Goal: Transaction & Acquisition: Download file/media

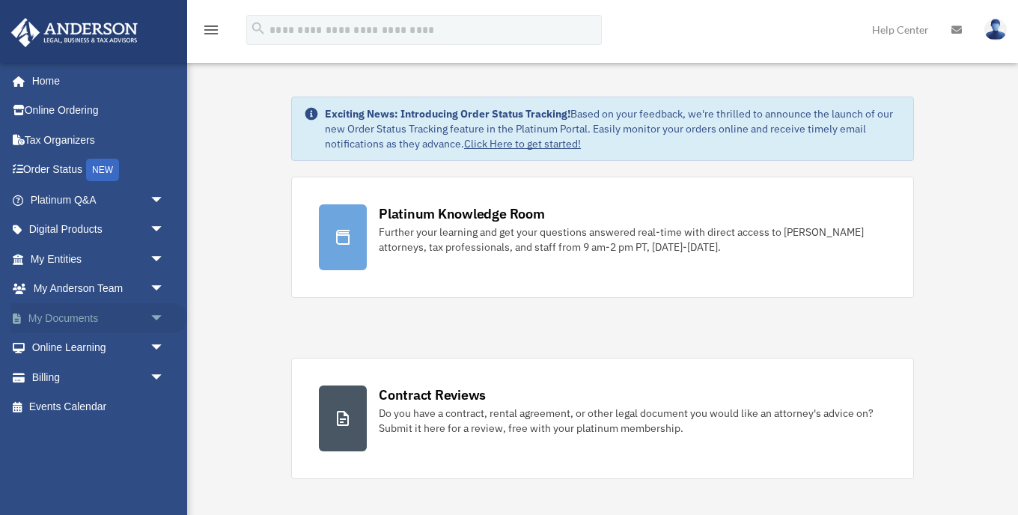
click at [83, 317] on link "My Documents arrow_drop_down" at bounding box center [98, 318] width 177 height 30
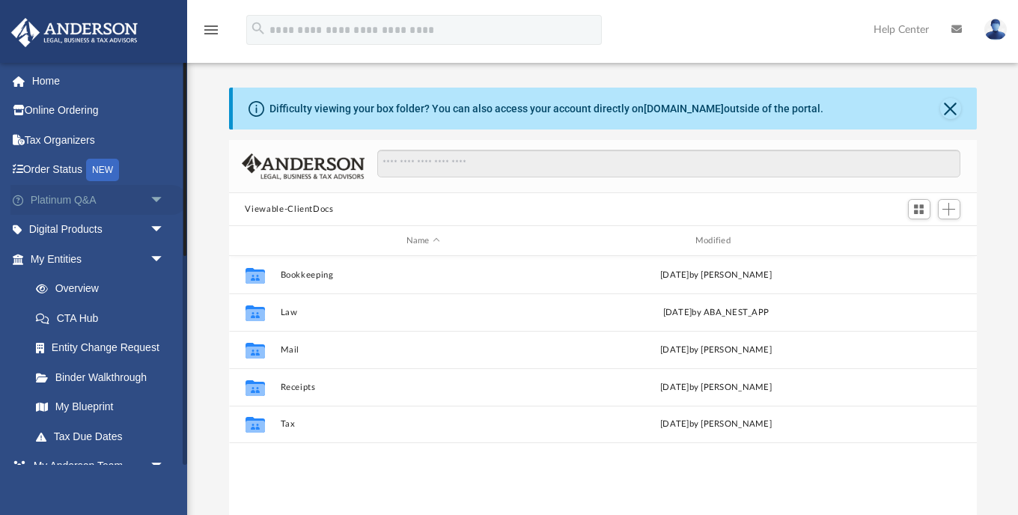
click at [70, 199] on link "Platinum Q&A arrow_drop_down" at bounding box center [98, 200] width 177 height 30
click at [156, 198] on span "arrow_drop_down" at bounding box center [165, 200] width 30 height 31
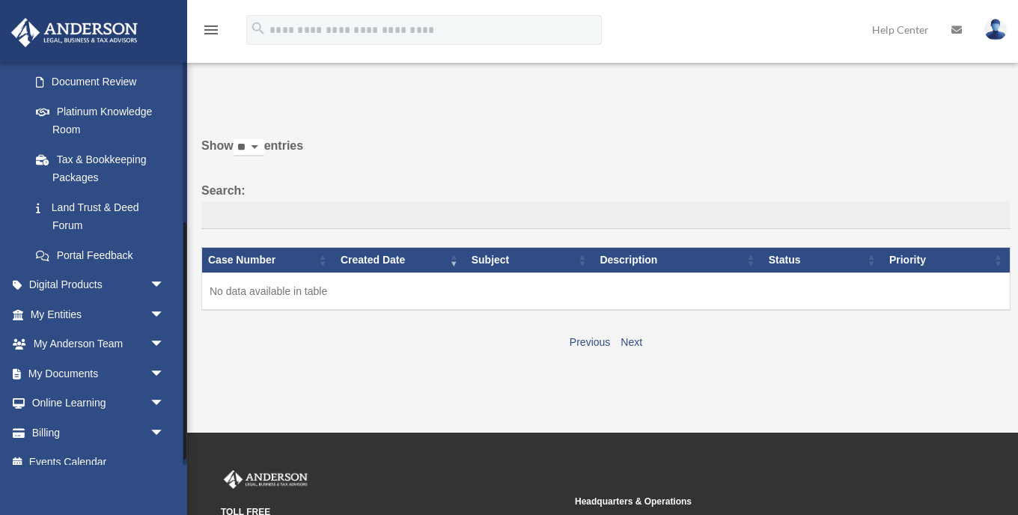
scroll to position [276, 0]
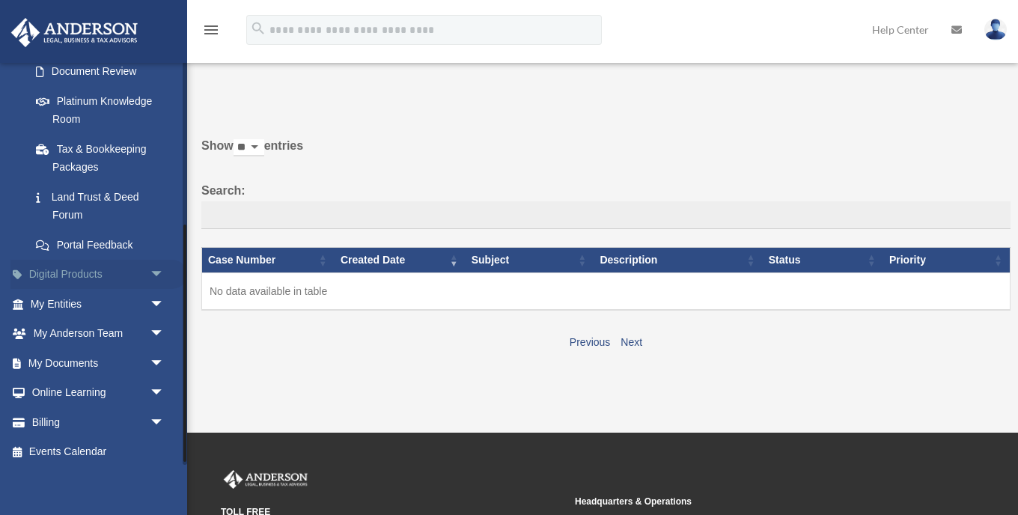
click at [155, 267] on span "arrow_drop_down" at bounding box center [165, 275] width 30 height 31
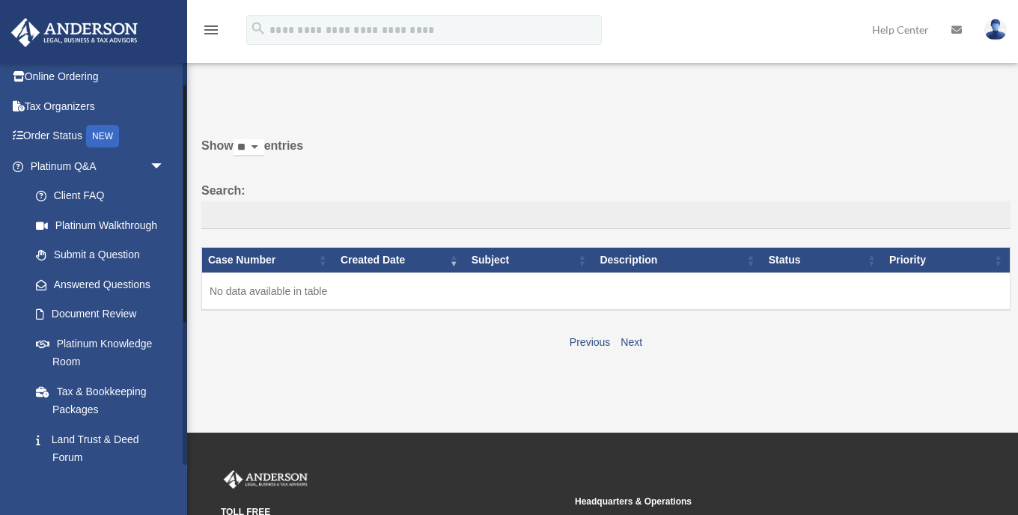
scroll to position [0, 0]
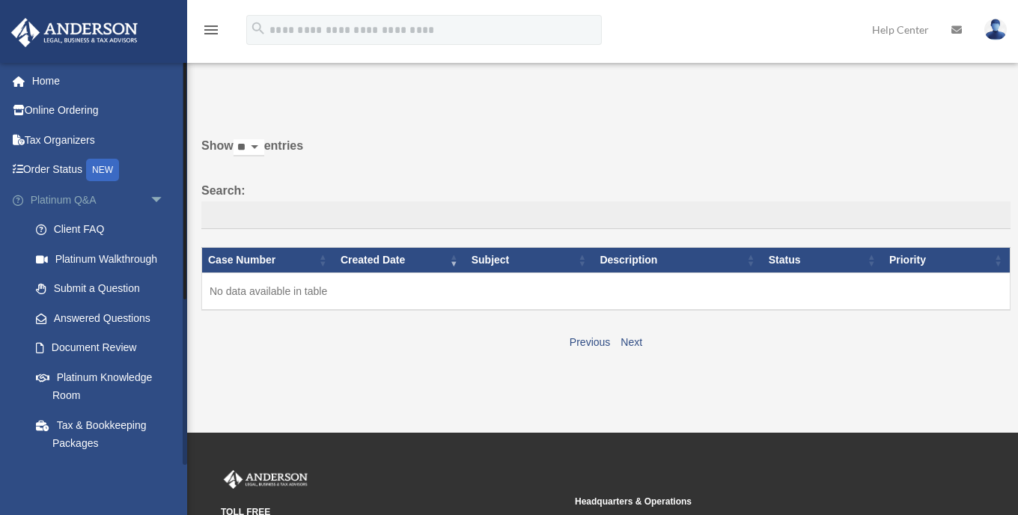
click at [159, 198] on span "arrow_drop_down" at bounding box center [165, 200] width 30 height 31
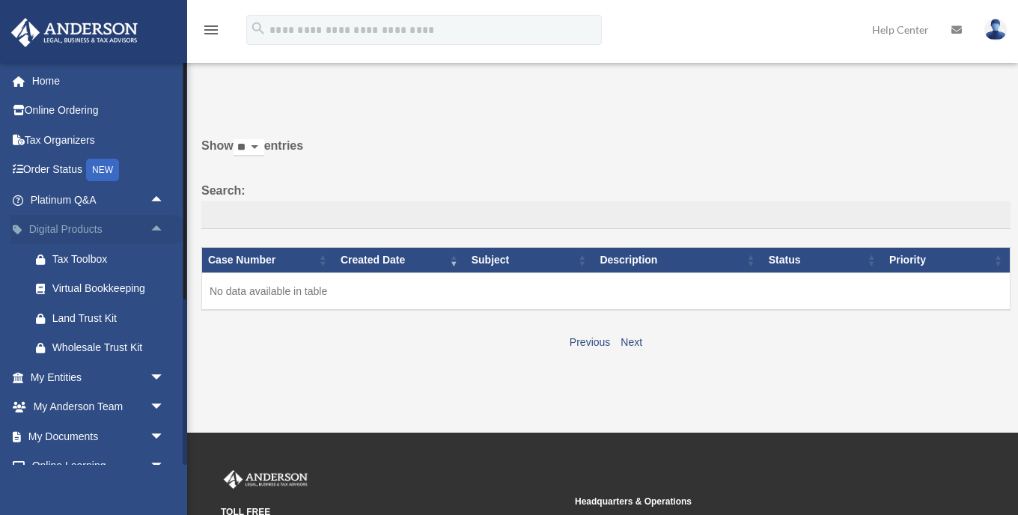
click at [159, 232] on span "arrow_drop_up" at bounding box center [165, 230] width 30 height 31
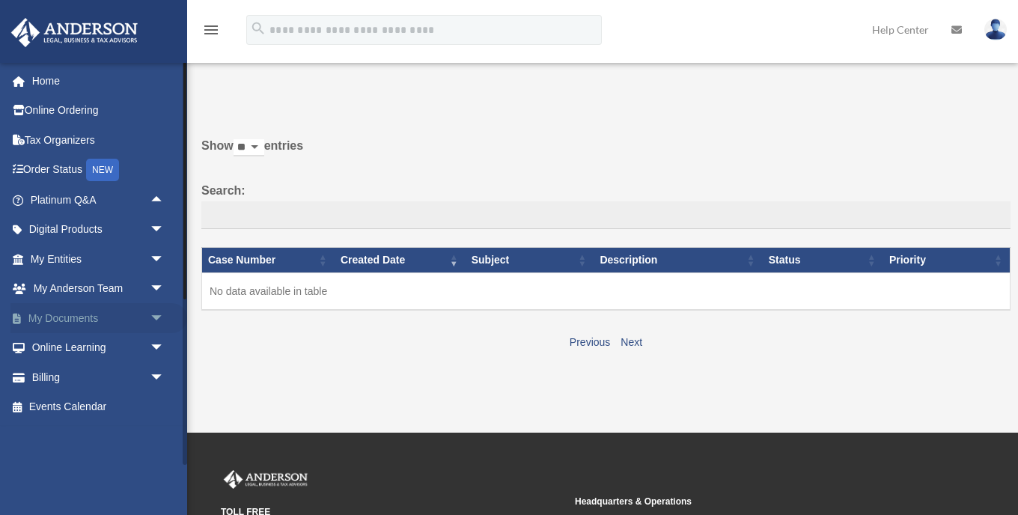
click at [158, 316] on span "arrow_drop_down" at bounding box center [165, 318] width 30 height 31
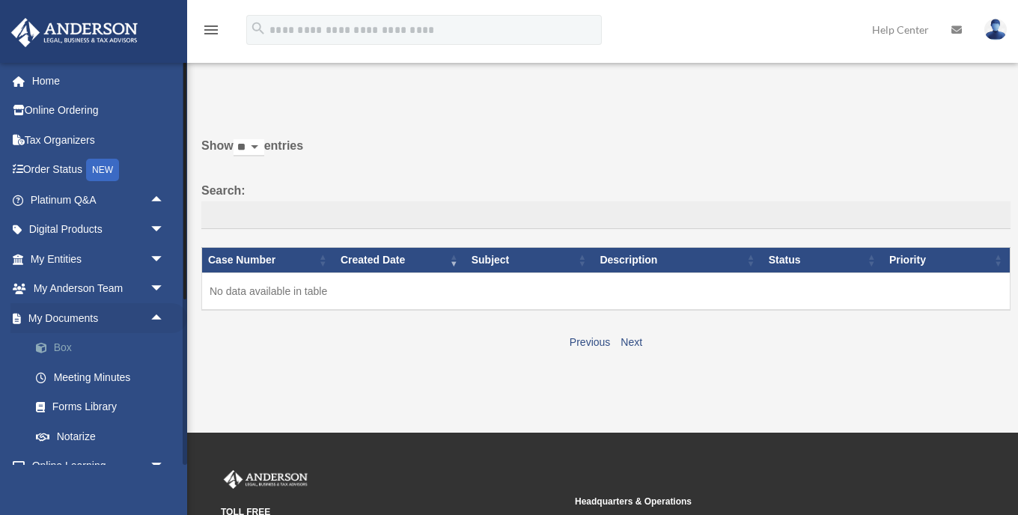
click at [61, 344] on link "Box" at bounding box center [104, 348] width 166 height 30
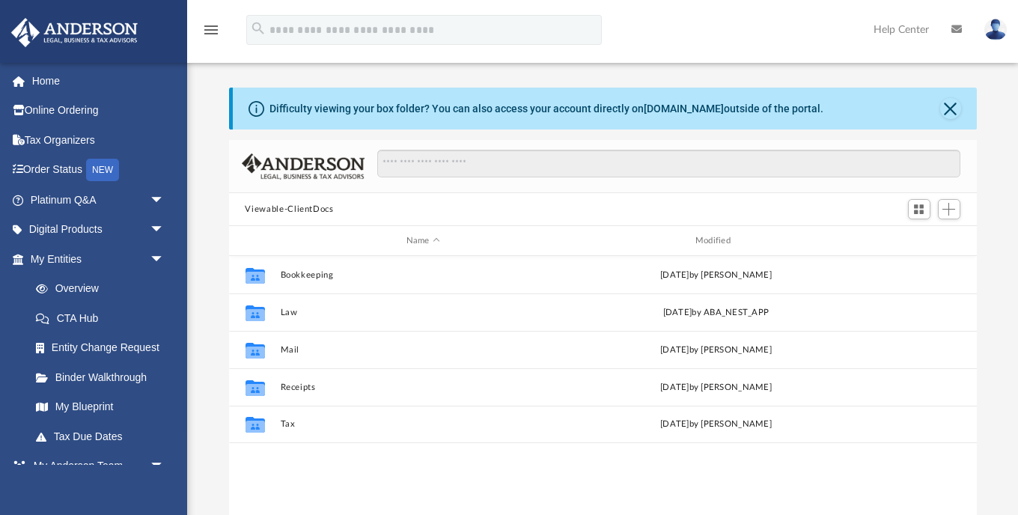
scroll to position [341, 748]
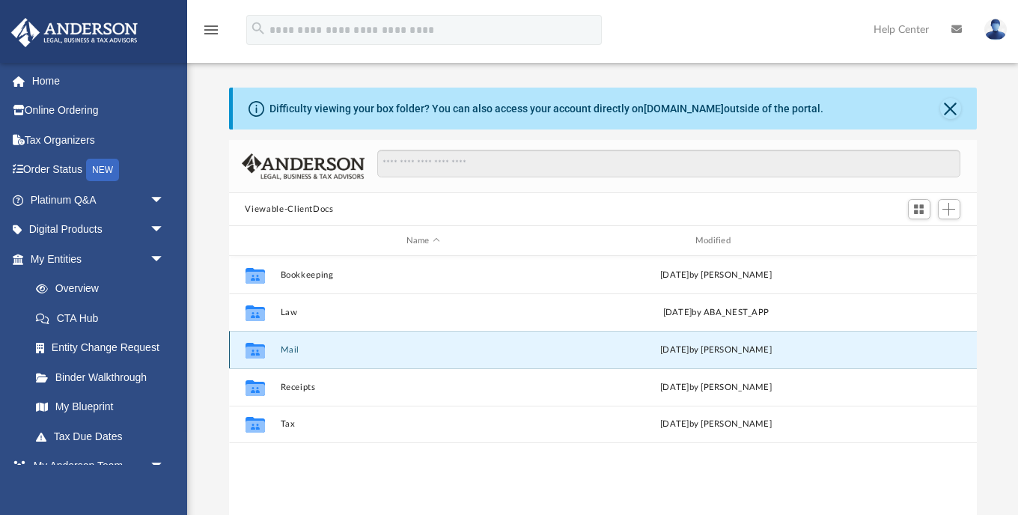
click at [299, 350] on button "Mail" at bounding box center [423, 350] width 286 height 10
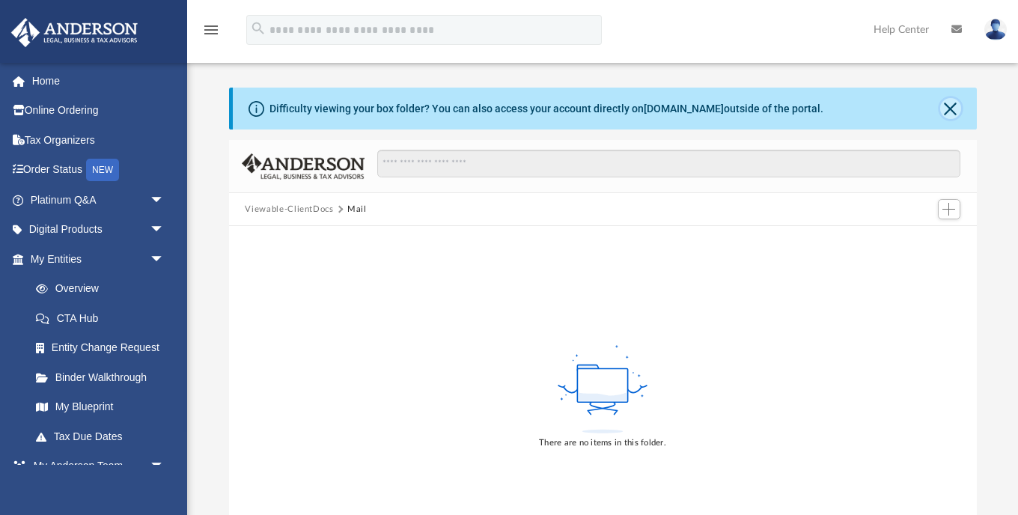
click at [949, 106] on button "Close" at bounding box center [950, 108] width 21 height 21
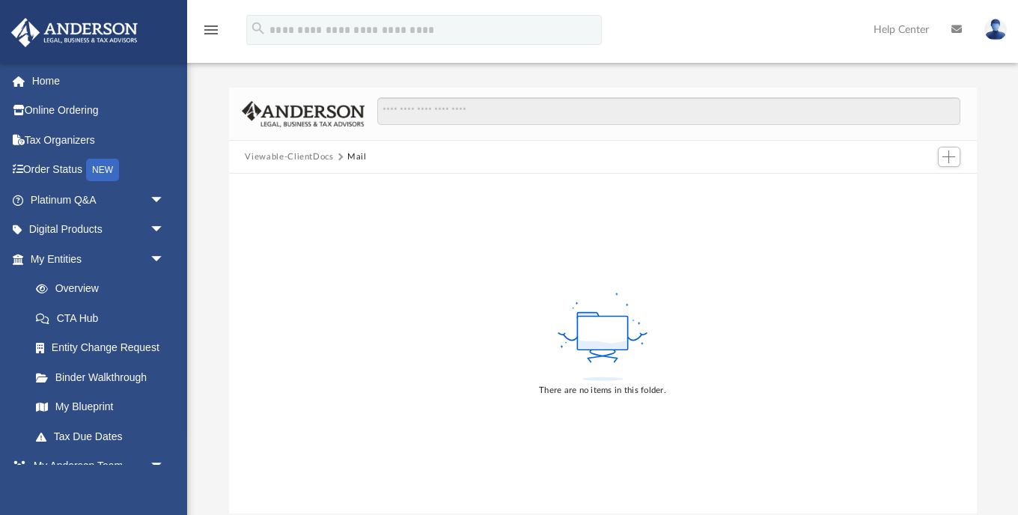
click at [285, 158] on button "Viewable-ClientDocs" at bounding box center [289, 156] width 88 height 13
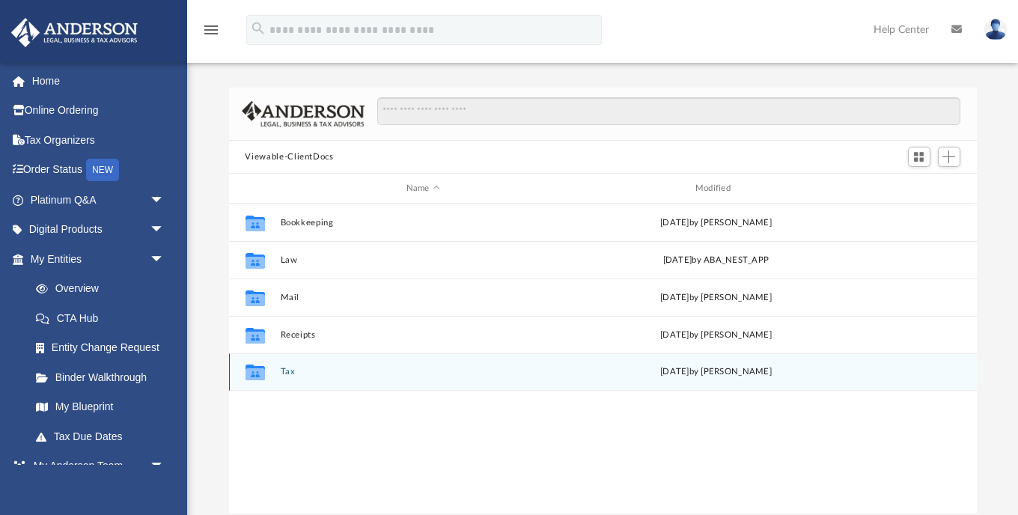
click at [294, 362] on div "Collaborated Folder Tax Mon Jun 23 2025 by Charles Rogler" at bounding box center [603, 371] width 748 height 37
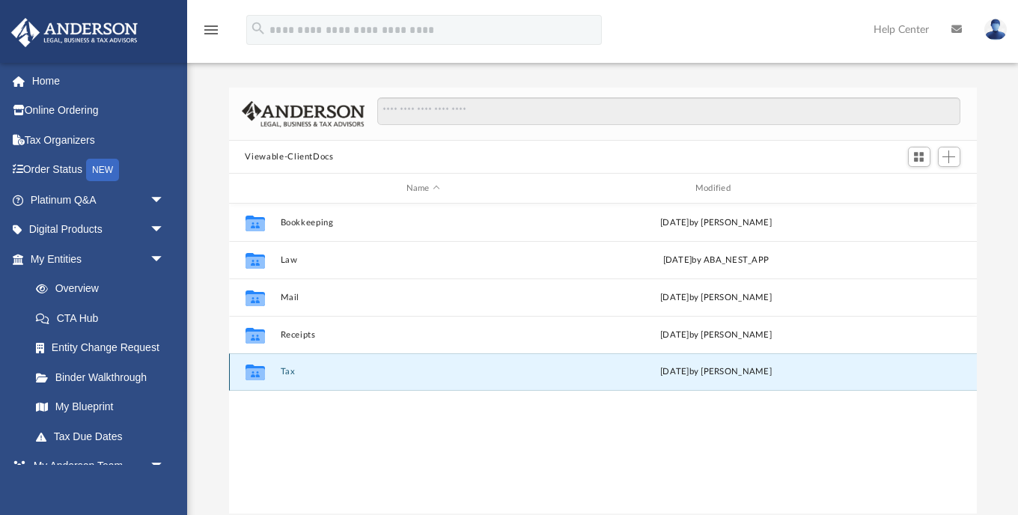
click at [287, 374] on button "Tax" at bounding box center [423, 372] width 286 height 10
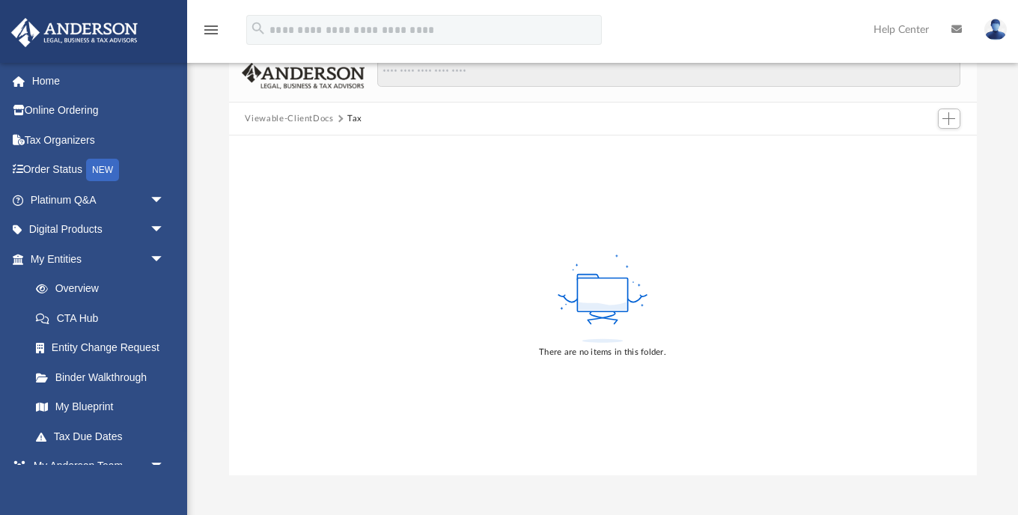
scroll to position [0, 0]
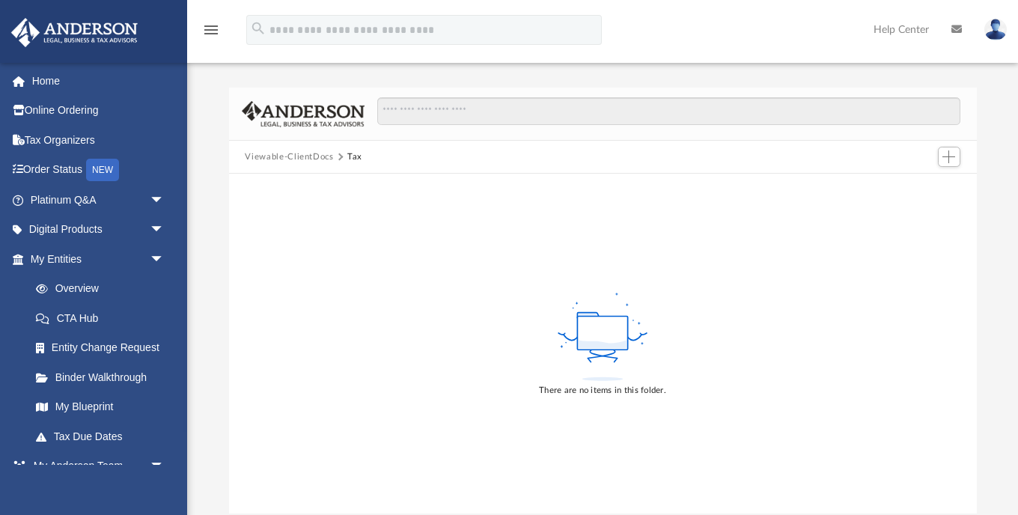
click at [306, 159] on button "Viewable-ClientDocs" at bounding box center [289, 156] width 88 height 13
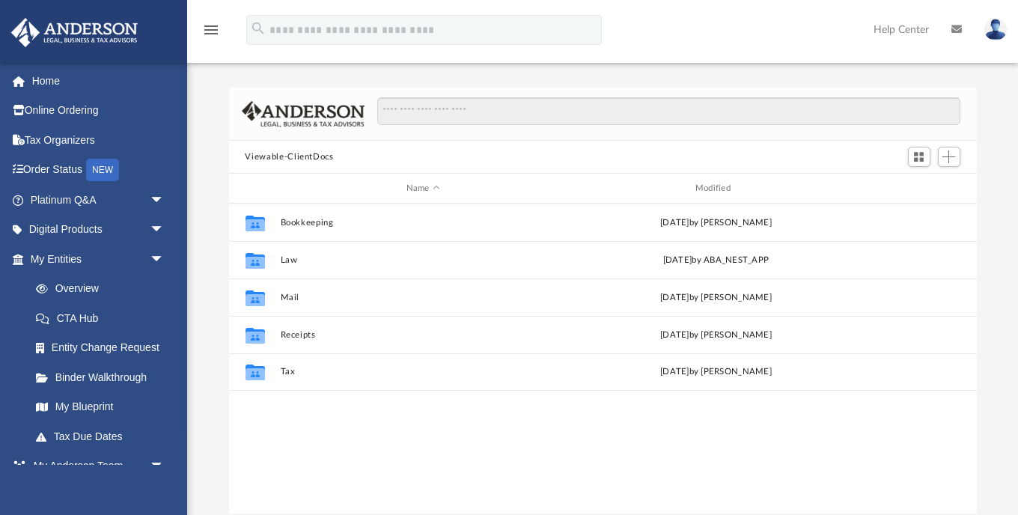
scroll to position [341, 748]
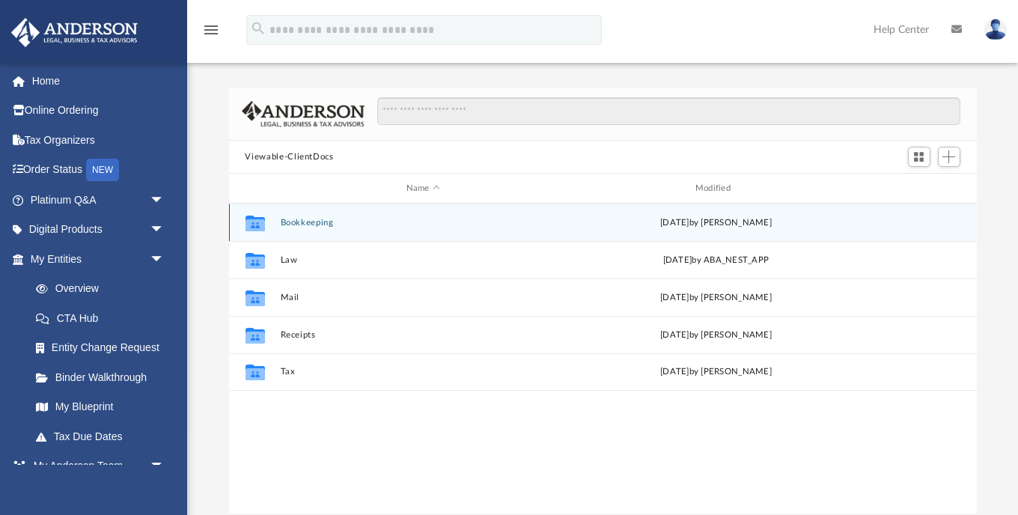
click at [305, 226] on button "Bookkeeping" at bounding box center [423, 223] width 286 height 10
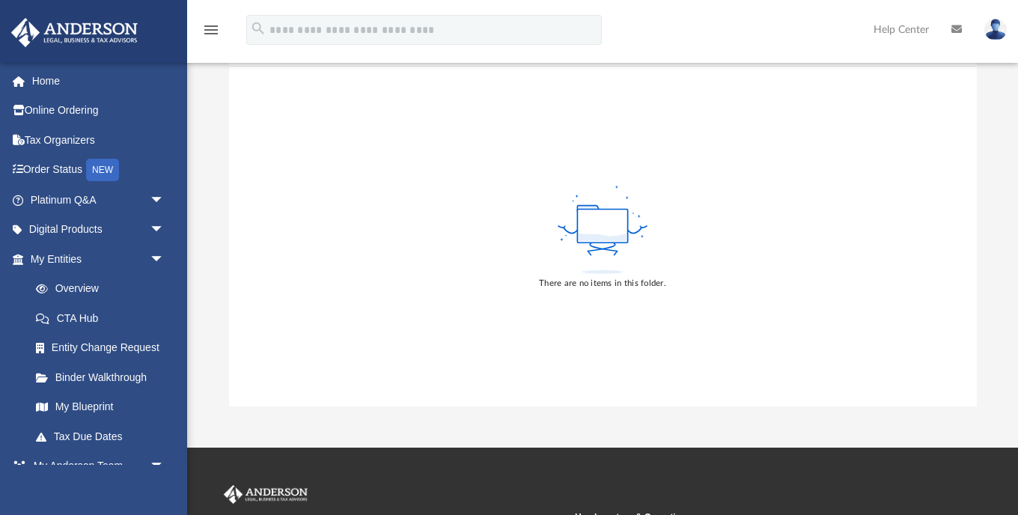
scroll to position [0, 0]
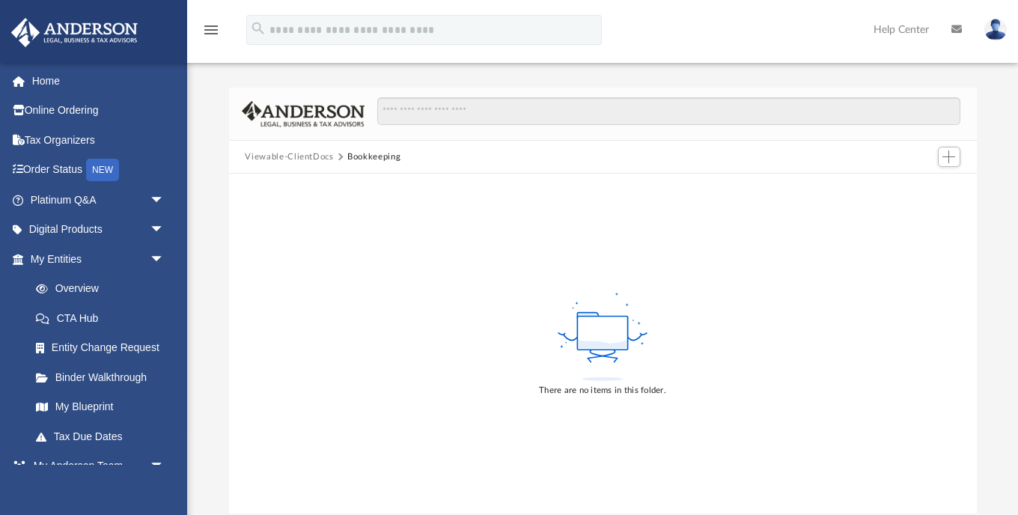
click at [290, 156] on button "Viewable-ClientDocs" at bounding box center [289, 156] width 88 height 13
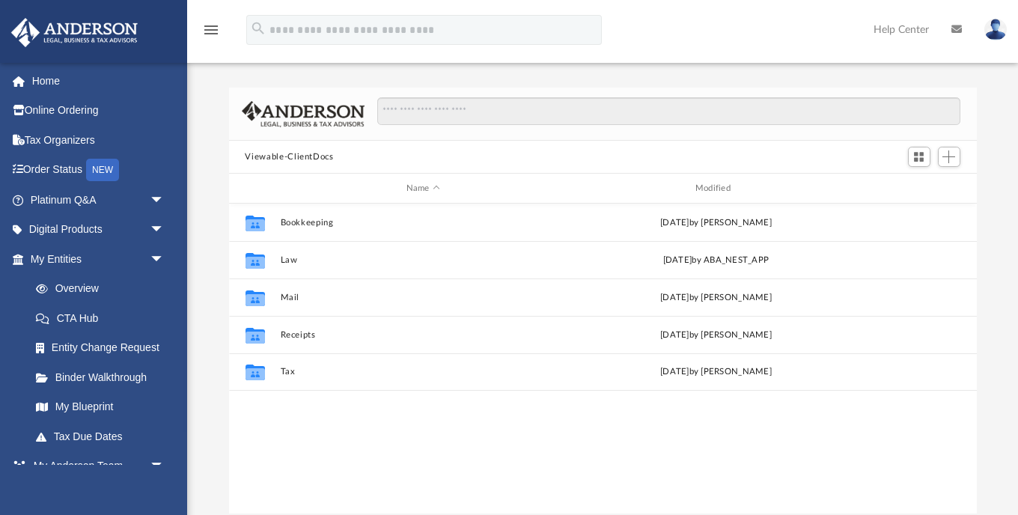
scroll to position [341, 748]
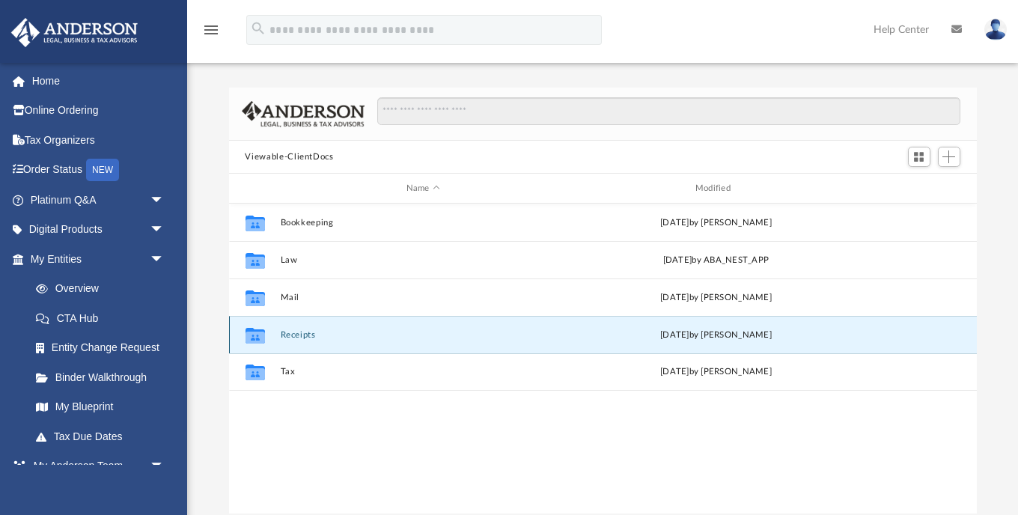
click at [296, 335] on button "Receipts" at bounding box center [423, 335] width 286 height 10
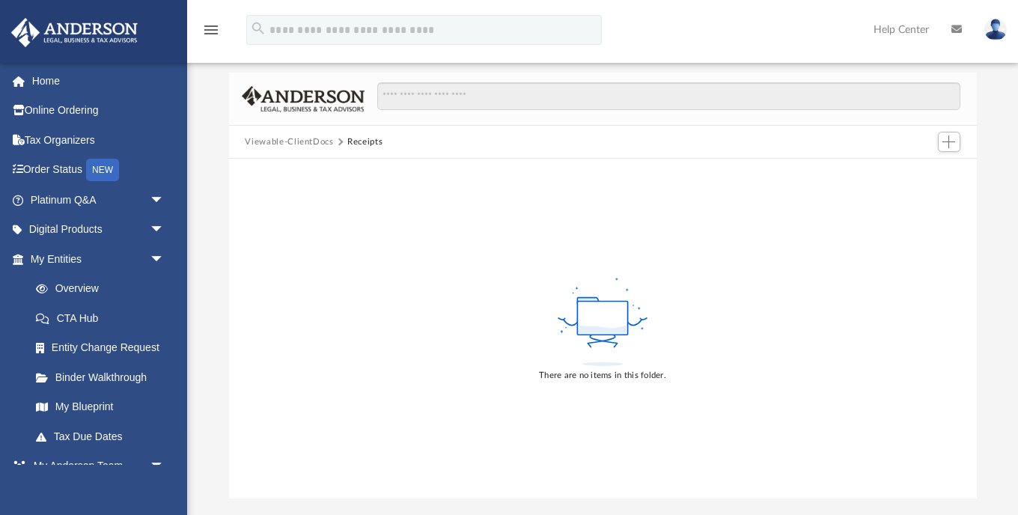
scroll to position [0, 0]
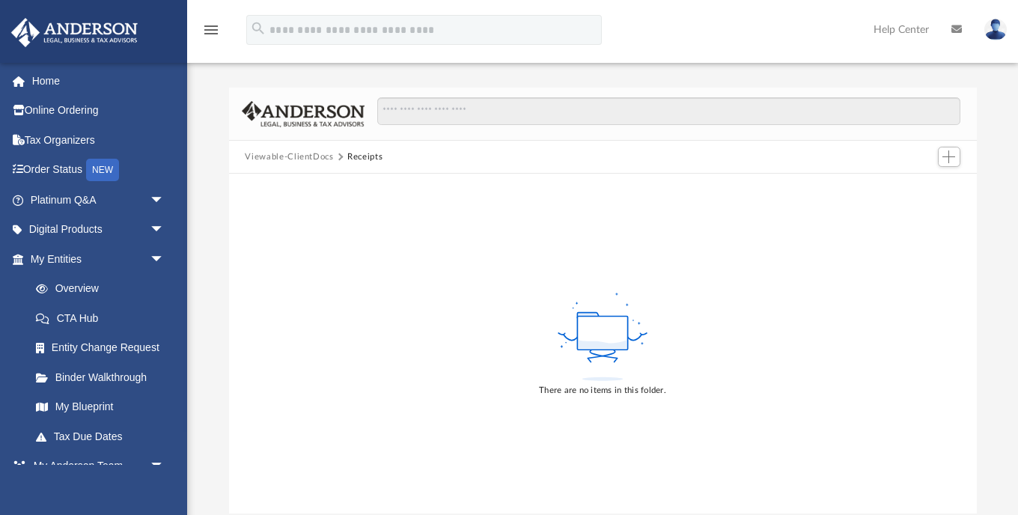
click at [292, 157] on button "Viewable-ClientDocs" at bounding box center [289, 156] width 88 height 13
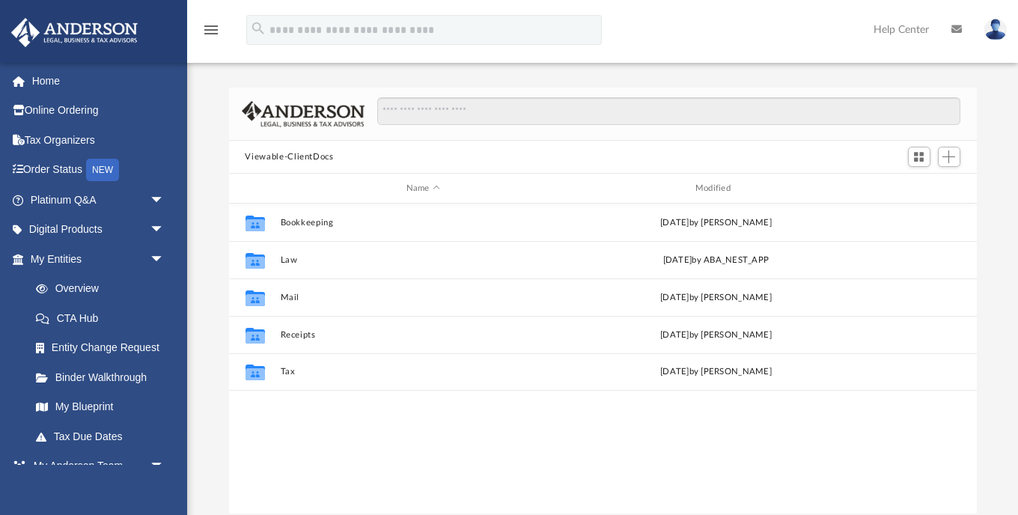
scroll to position [341, 748]
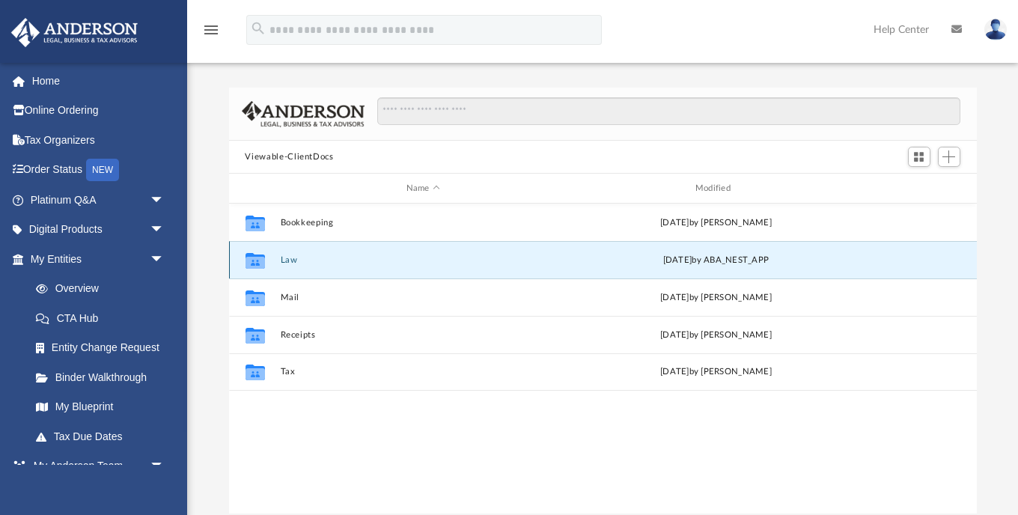
click at [285, 256] on button "Law" at bounding box center [423, 260] width 286 height 10
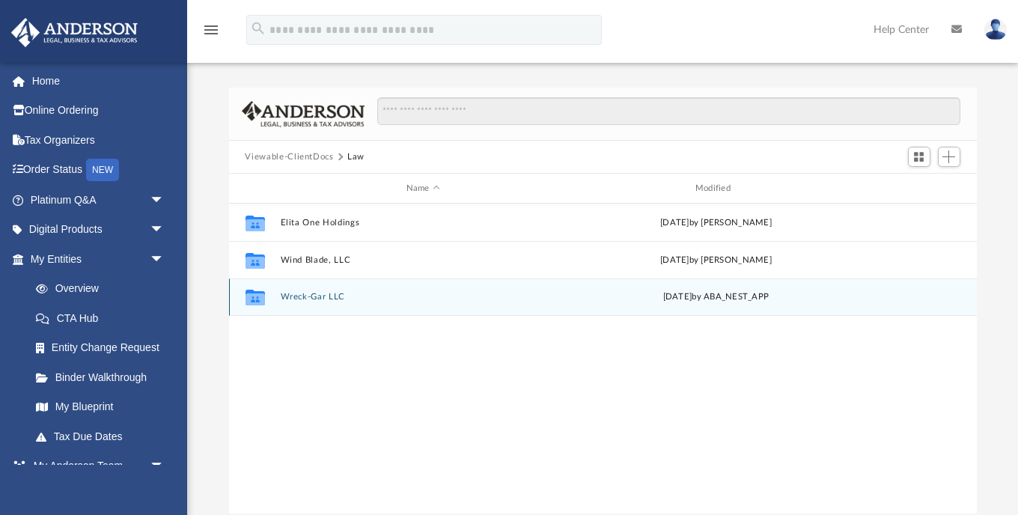
click at [312, 294] on button "Wreck-Gar LLC" at bounding box center [423, 297] width 286 height 10
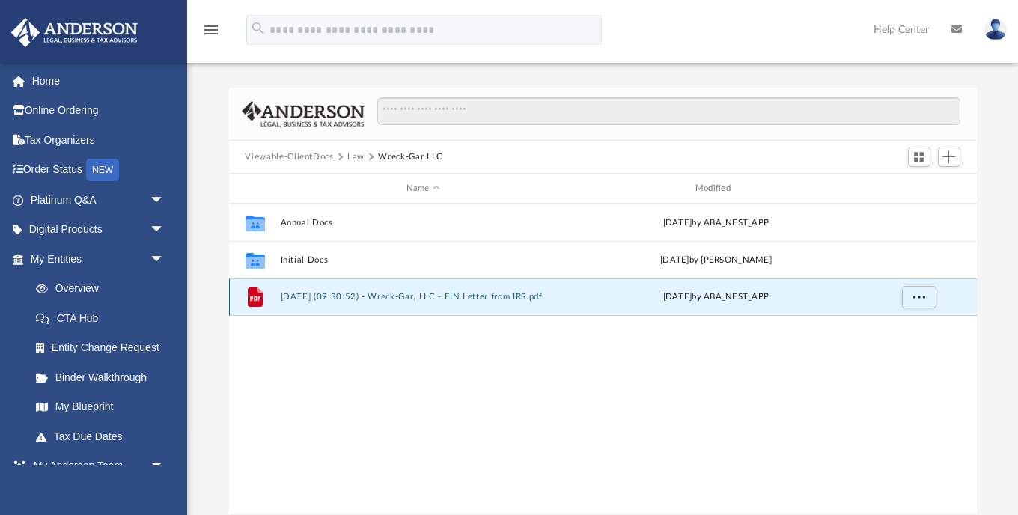
click at [321, 299] on button "2025.10.03 (09:30:52) - Wreck-Gar, LLC - EIN Letter from IRS.pdf" at bounding box center [423, 297] width 286 height 10
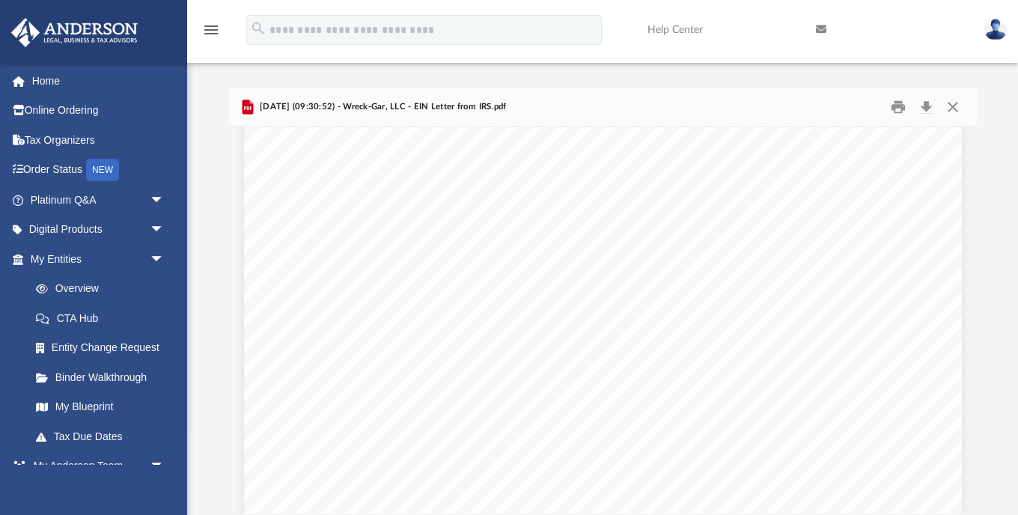
scroll to position [0, 0]
click at [926, 106] on button "Download" at bounding box center [926, 107] width 27 height 23
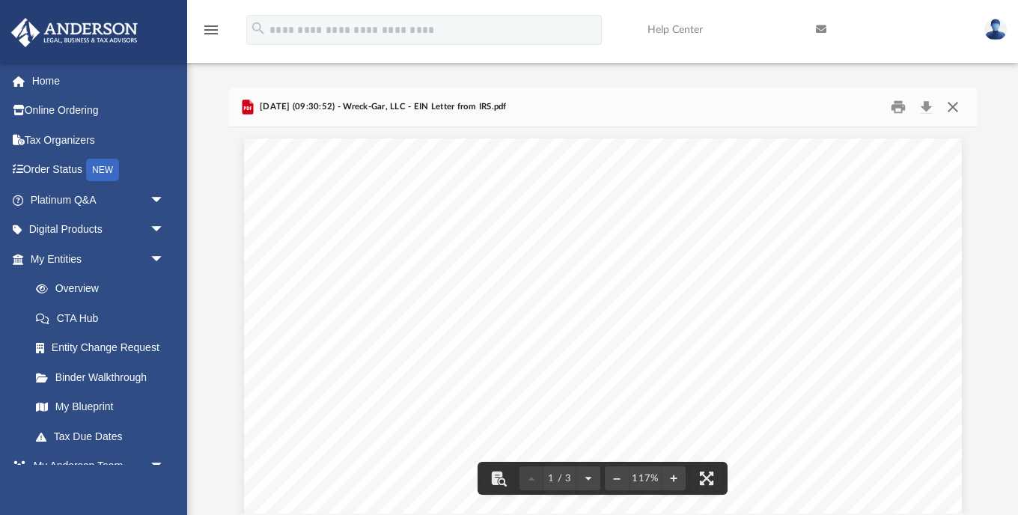
click at [951, 116] on button "Close" at bounding box center [953, 107] width 27 height 23
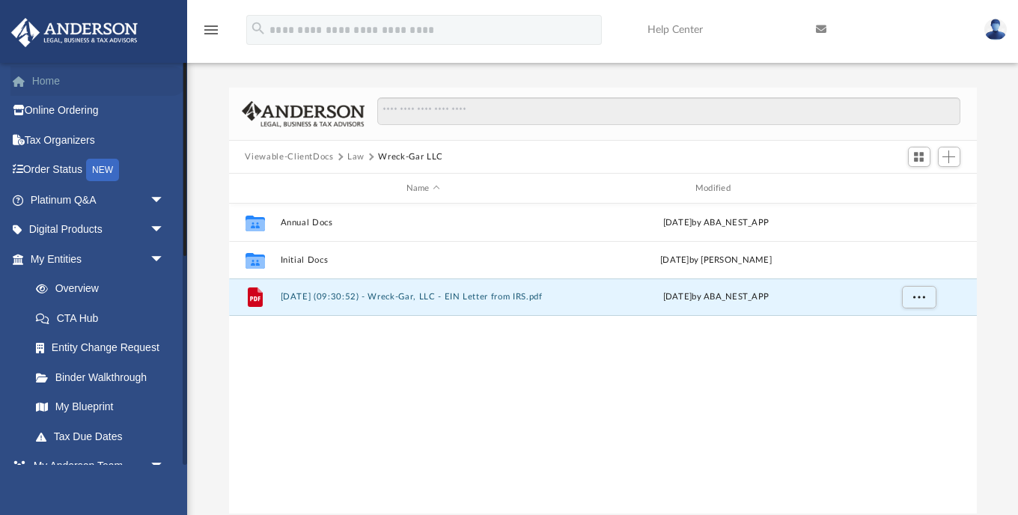
click at [44, 82] on link "Home" at bounding box center [98, 81] width 177 height 30
